Goal: Information Seeking & Learning: Learn about a topic

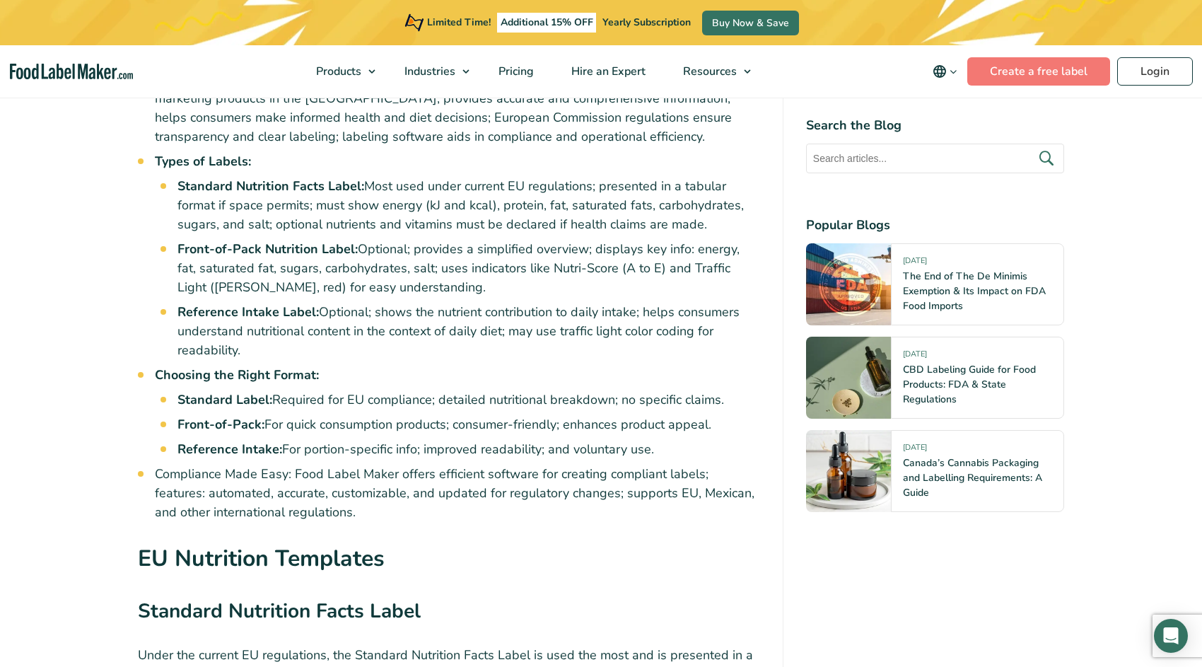
scroll to position [778, 0]
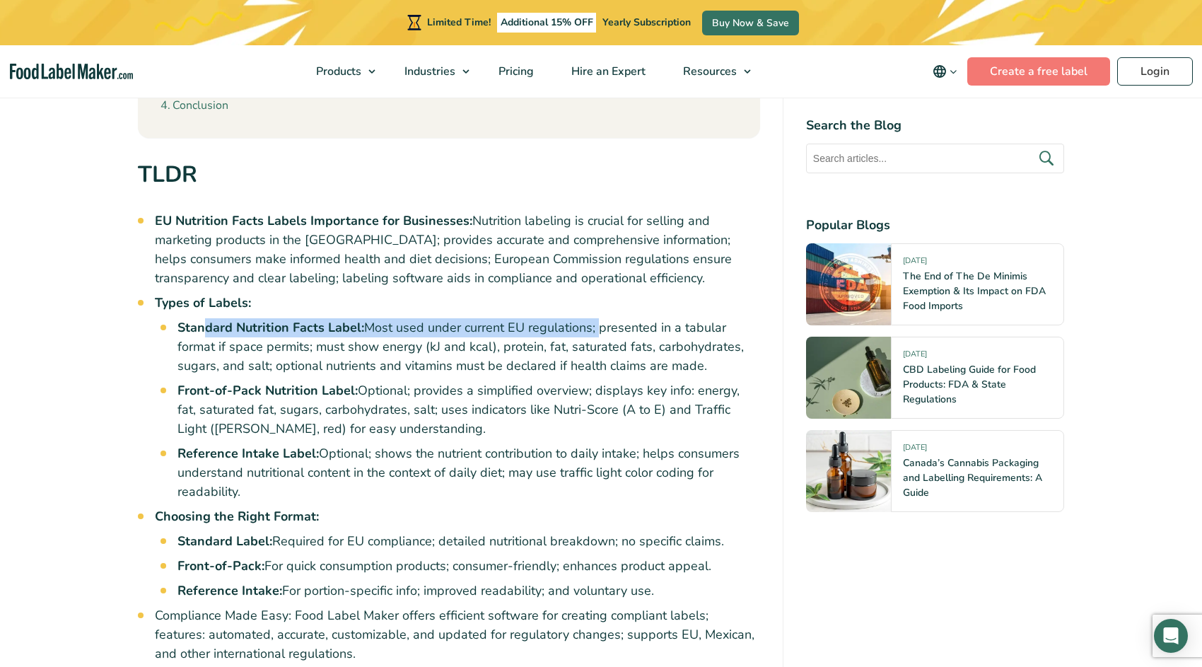
drag, startPoint x: 204, startPoint y: 327, endPoint x: 597, endPoint y: 325, distance: 393.3
click at [597, 325] on li "Standard Nutrition Facts Label: Most used under current EU regulations; present…" at bounding box center [469, 346] width 583 height 57
click at [511, 359] on li "Standard Nutrition Facts Label: Most used under current EU regulations; present…" at bounding box center [469, 346] width 583 height 57
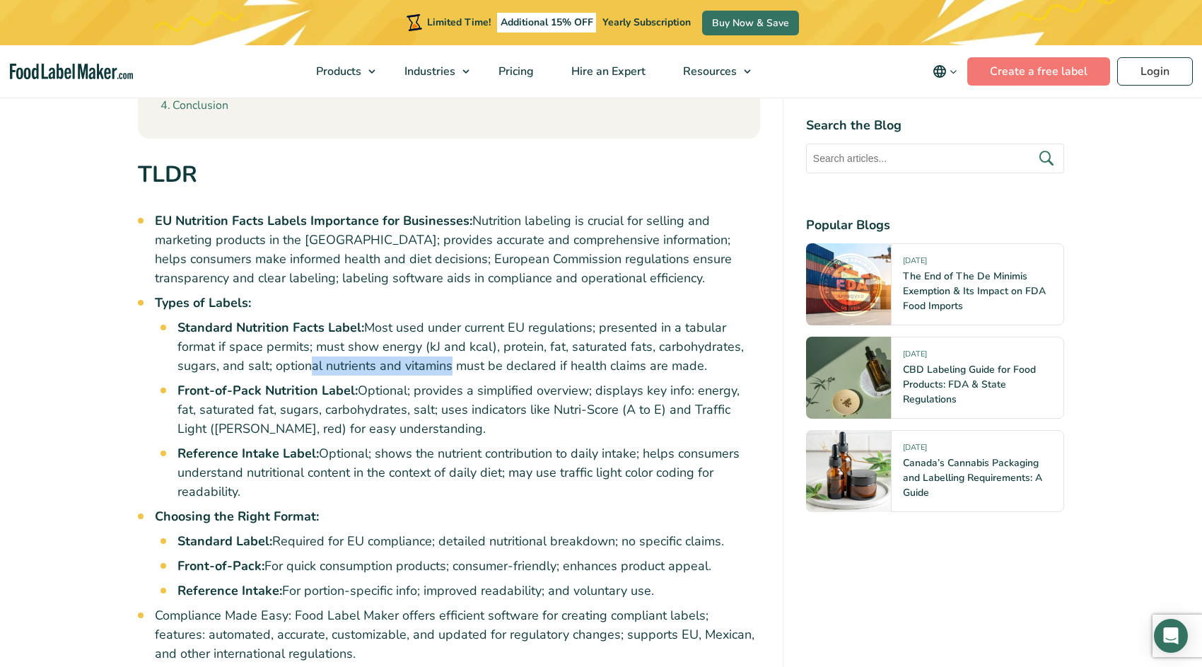
drag, startPoint x: 303, startPoint y: 364, endPoint x: 444, endPoint y: 368, distance: 140.8
click at [444, 368] on li "Standard Nutrition Facts Label: Most used under current EU regulations; present…" at bounding box center [469, 346] width 583 height 57
click at [454, 313] on li "Types of Labels: Standard Nutrition Facts Label: Most used under current EU reg…" at bounding box center [457, 398] width 605 height 208
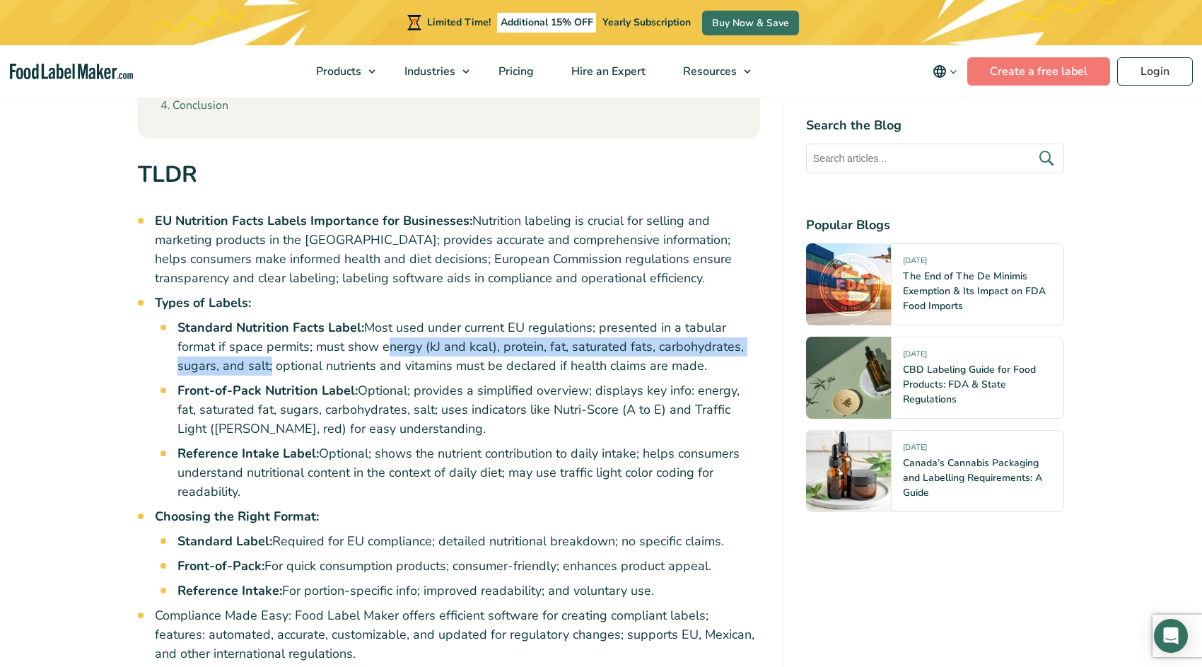
drag, startPoint x: 380, startPoint y: 347, endPoint x: 267, endPoint y: 366, distance: 114.2
click at [267, 366] on li "Standard Nutrition Facts Label: Most used under current EU regulations; present…" at bounding box center [469, 346] width 583 height 57
click at [594, 344] on li "Standard Nutrition Facts Label: Most used under current EU regulations; present…" at bounding box center [469, 346] width 583 height 57
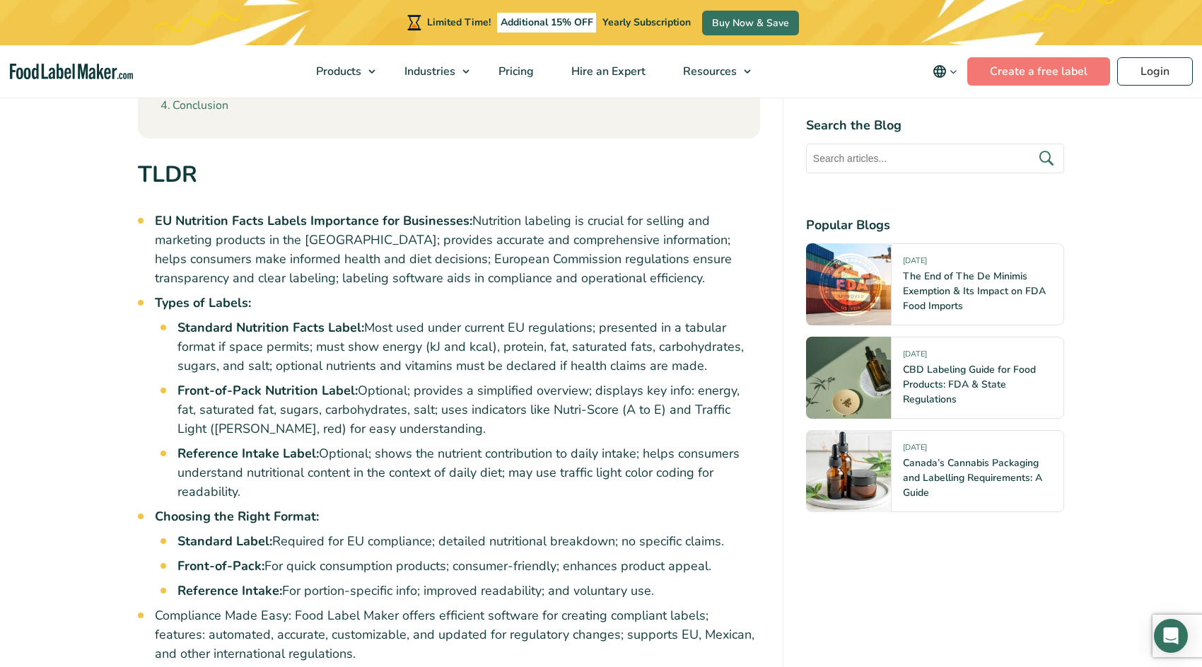
click at [668, 344] on li "Standard Nutrition Facts Label: Most used under current EU regulations; present…" at bounding box center [469, 346] width 583 height 57
click at [194, 372] on li "Standard Nutrition Facts Label: Most used under current EU regulations; present…" at bounding box center [469, 346] width 583 height 57
click at [253, 369] on li "Standard Nutrition Facts Label: Most used under current EU regulations; present…" at bounding box center [469, 346] width 583 height 57
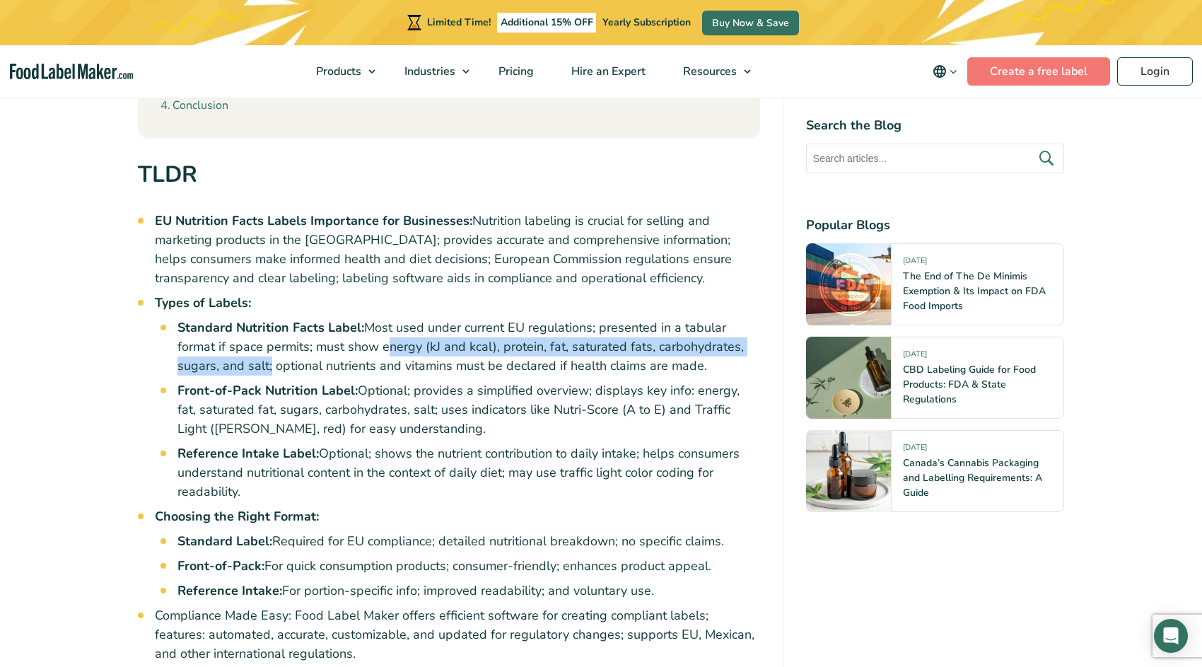
drag, startPoint x: 381, startPoint y: 346, endPoint x: 266, endPoint y: 368, distance: 116.7
click at [266, 368] on li "Standard Nutrition Facts Label: Most used under current EU regulations; present…" at bounding box center [469, 346] width 583 height 57
copy li "energy (kJ and kcal), protein, fat, saturated fats, carbohydrates, sugars, and …"
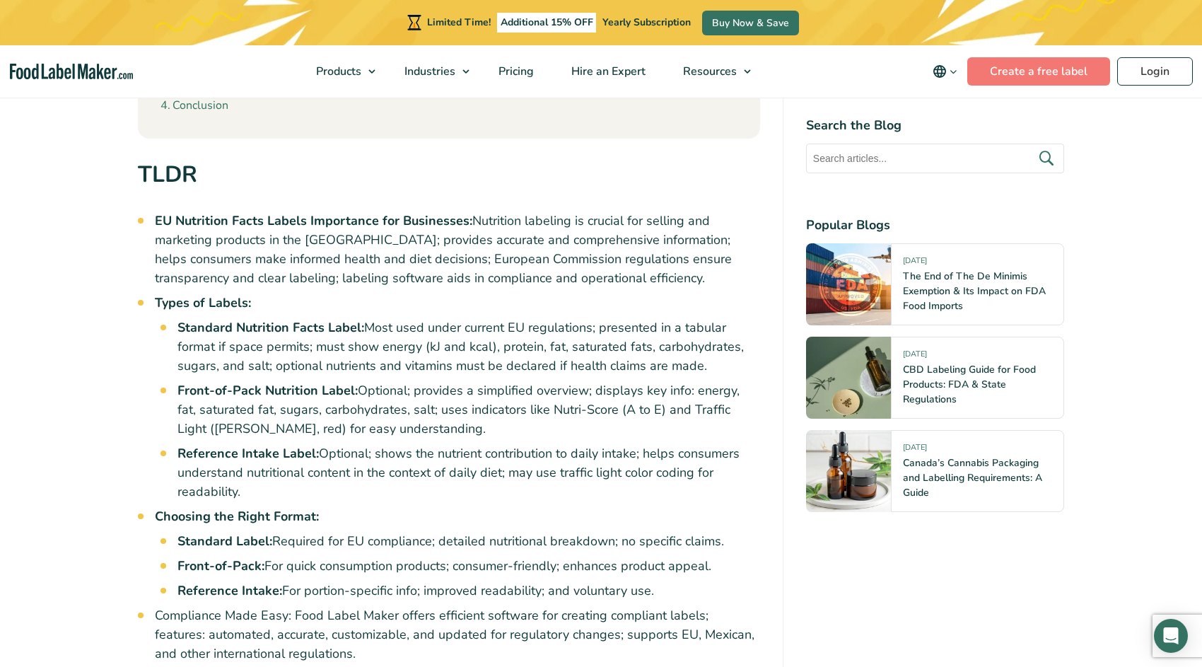
click at [444, 419] on li "Front-of-Pack Nutrition Label: Optional; provides a simplified overview; displa…" at bounding box center [469, 409] width 583 height 57
click at [248, 393] on strong "Front-of-Pack Nutrition Label:" at bounding box center [268, 390] width 180 height 17
click at [387, 392] on li "Front-of-Pack Nutrition Label: Optional; provides a simplified overview; displa…" at bounding box center [469, 409] width 583 height 57
click at [514, 390] on li "Front-of-Pack Nutrition Label: Optional; provides a simplified overview; displa…" at bounding box center [469, 409] width 583 height 57
click at [635, 383] on li "Front-of-Pack Nutrition Label: Optional; provides a simplified overview; displa…" at bounding box center [469, 409] width 583 height 57
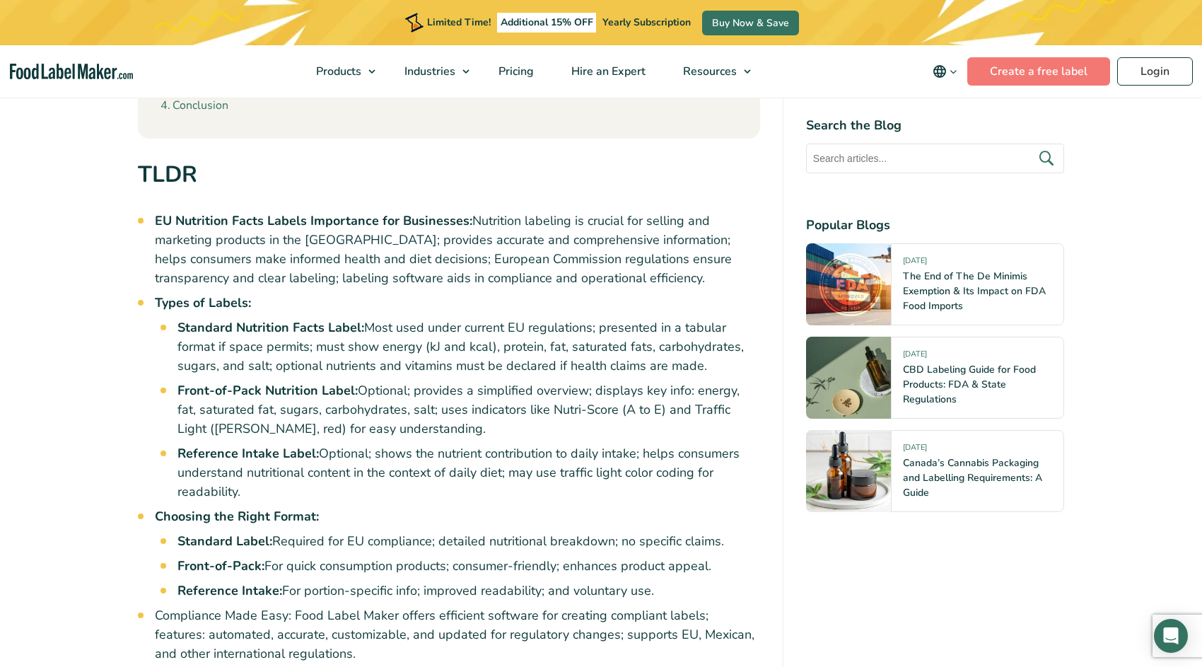
click at [719, 393] on li "Front-of-Pack Nutrition Label: Optional; provides a simplified overview; displa…" at bounding box center [469, 409] width 583 height 57
click at [516, 408] on li "Front-of-Pack Nutrition Label: Optional; provides a simplified overview; displa…" at bounding box center [469, 409] width 583 height 57
click at [733, 404] on li "Front-of-Pack Nutrition Label: Optional; provides a simplified overview; displa…" at bounding box center [469, 409] width 583 height 57
click at [181, 424] on li "Front-of-Pack Nutrition Label: Optional; provides a simplified overview; displa…" at bounding box center [469, 409] width 583 height 57
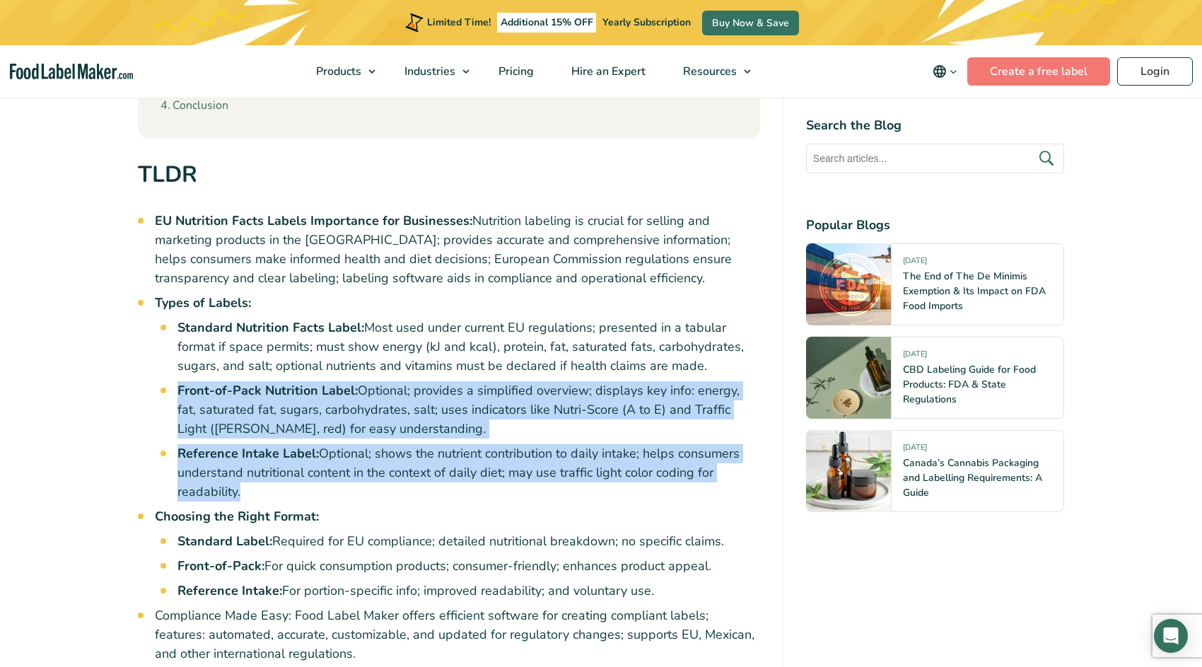
drag, startPoint x: 178, startPoint y: 386, endPoint x: 250, endPoint y: 486, distance: 123.1
click at [250, 486] on ul "Standard Nutrition Facts Label: Most used under current EU regulations; present…" at bounding box center [469, 409] width 583 height 183
copy ul "Front-of-Pack Nutrition Label: Optional; provides a simplified overview; displa…"
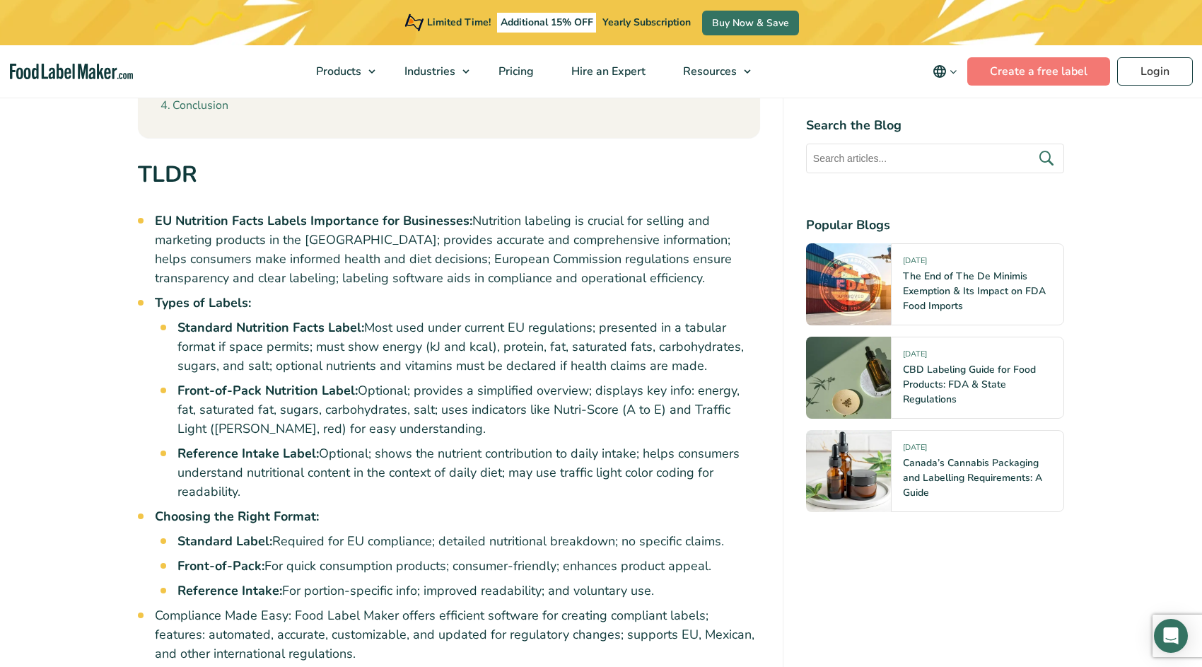
click at [475, 301] on li "Types of Labels: Standard Nutrition Facts Label: Most used under current EU reg…" at bounding box center [457, 398] width 605 height 208
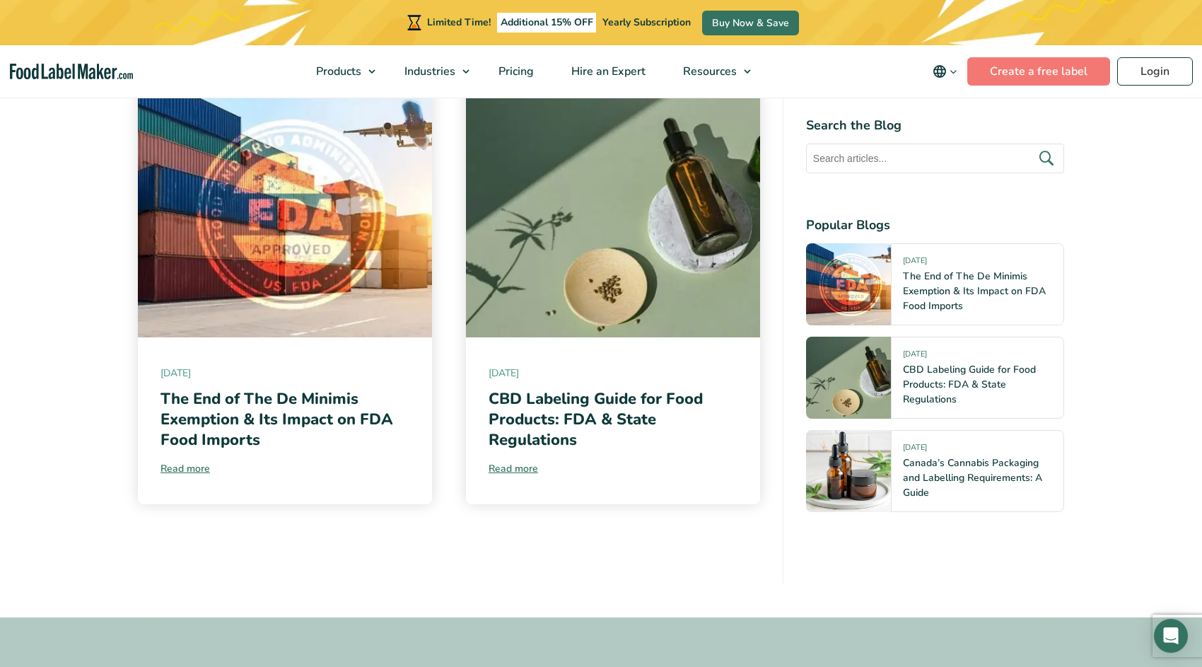
scroll to position [5234, 0]
